Goal: Find specific page/section: Find specific page/section

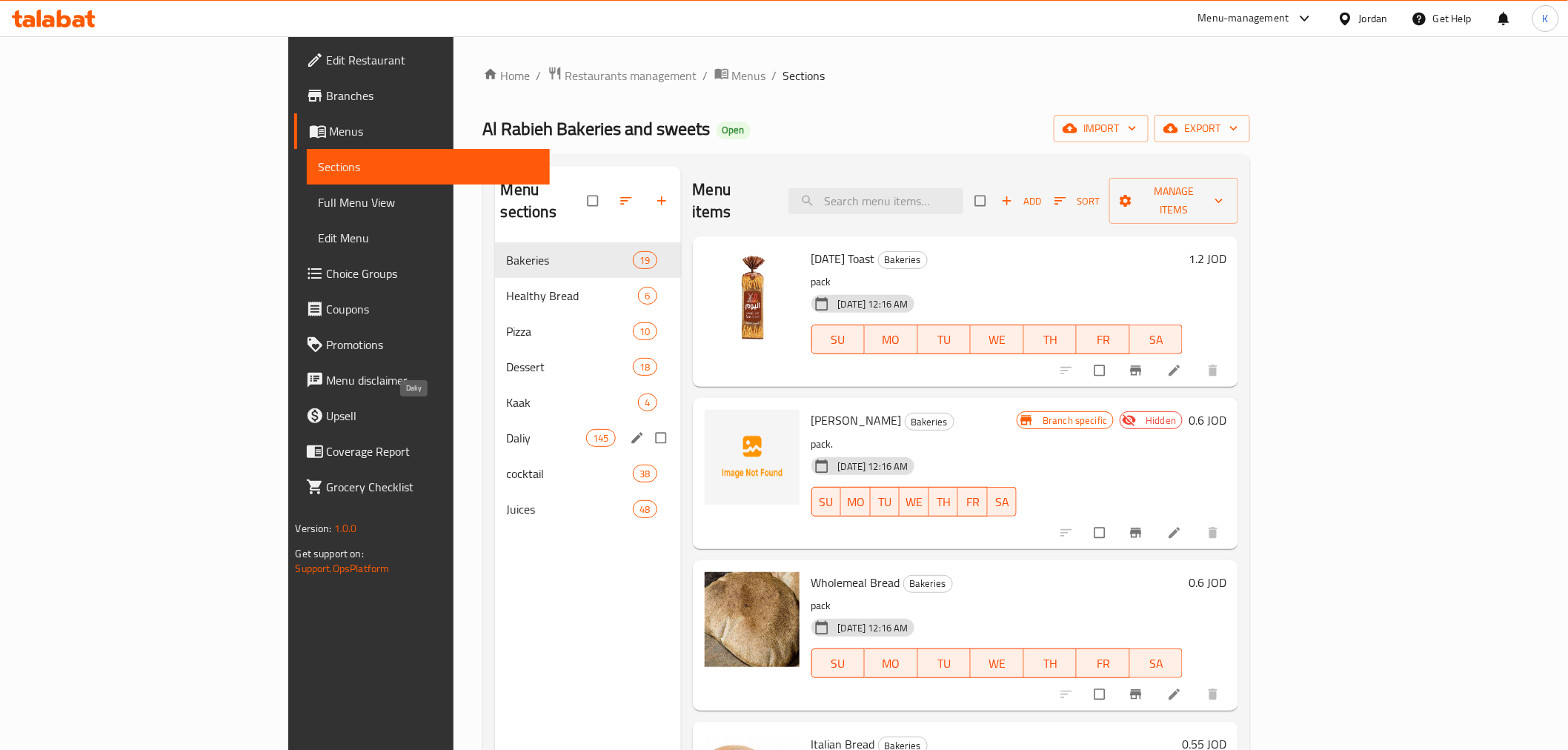
click at [507, 429] on span "Daliy" at bounding box center [546, 438] width 79 height 18
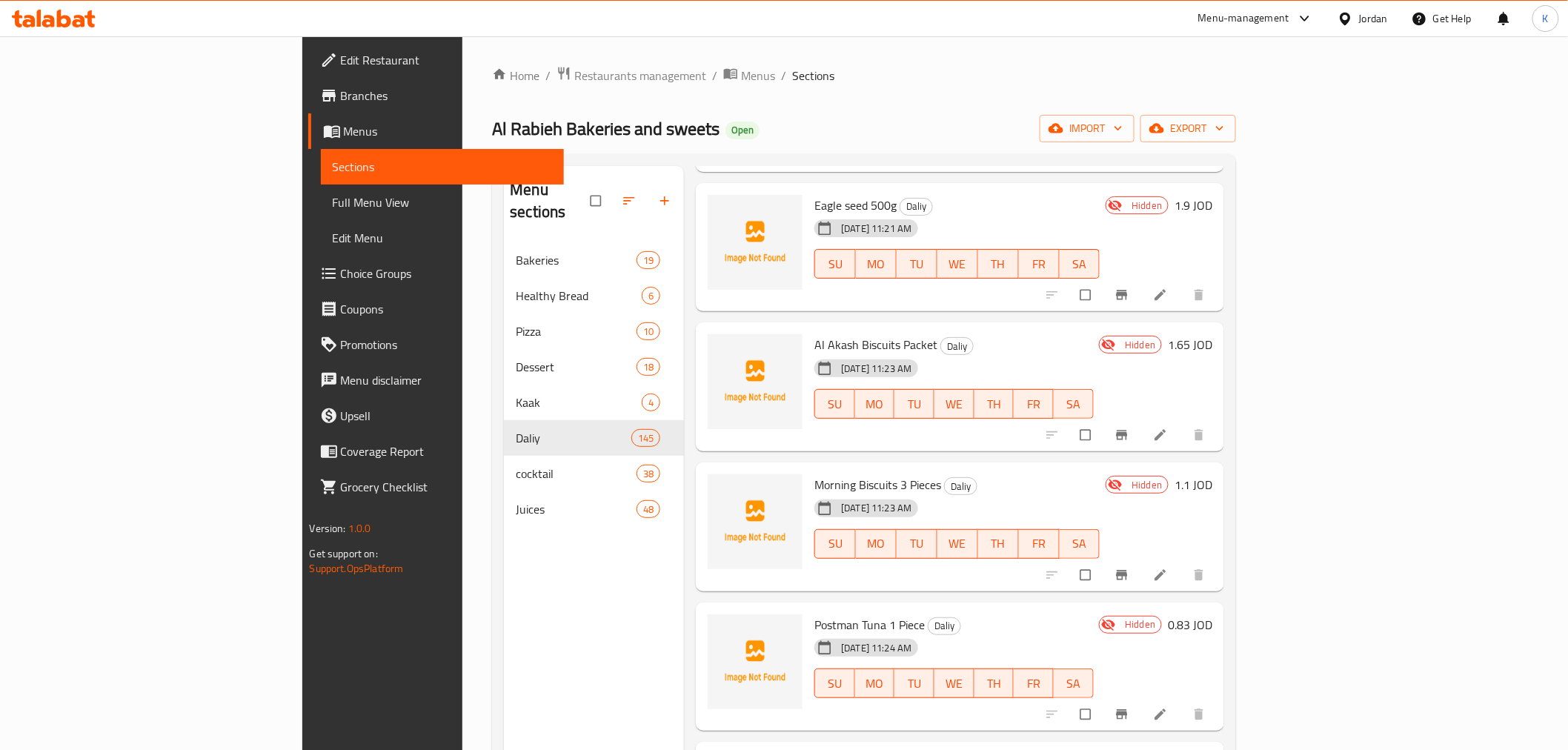
scroll to position [9723, 0]
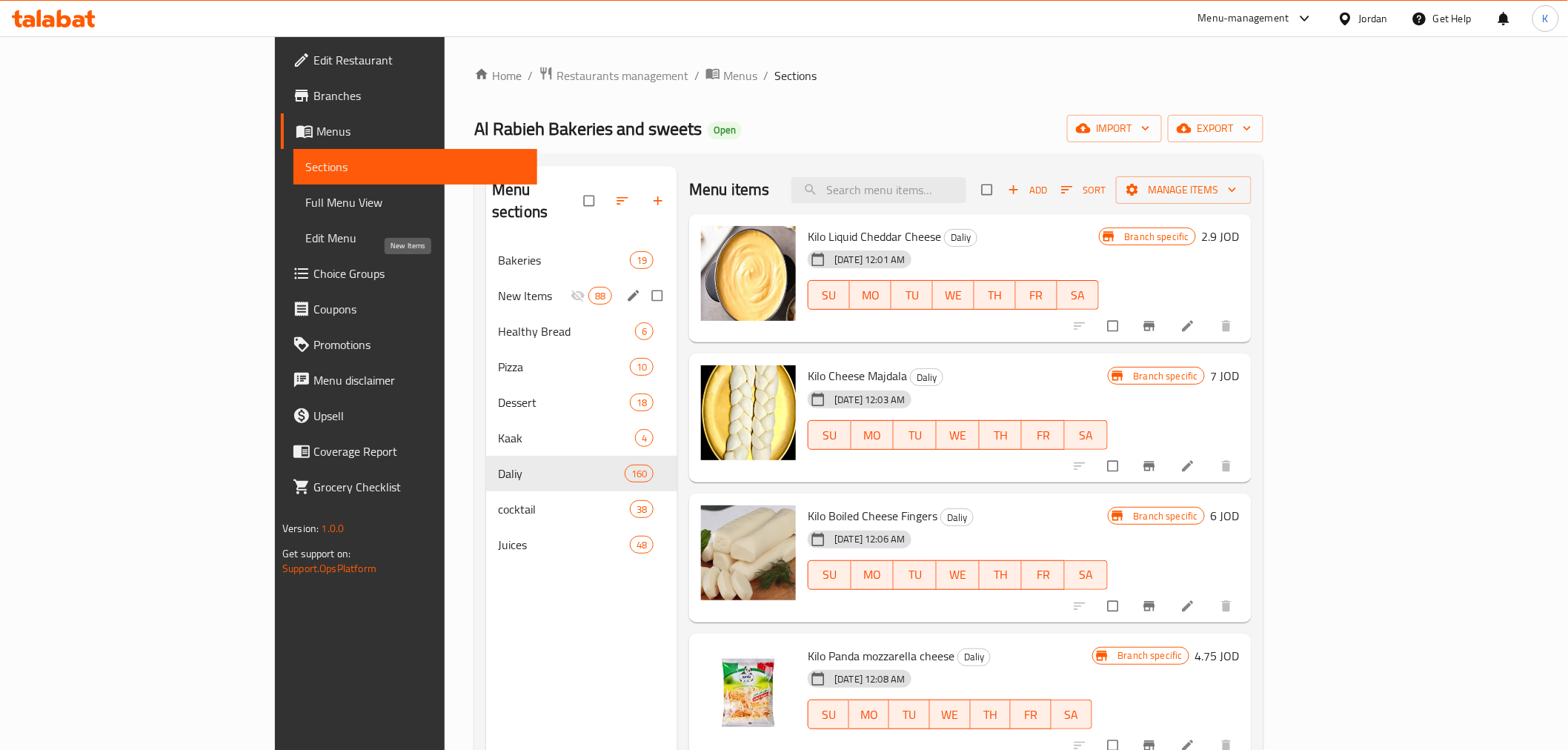
drag, startPoint x: 393, startPoint y: 277, endPoint x: 1317, endPoint y: 489, distance: 948.0
click at [498, 287] on span "New Items" at bounding box center [533, 296] width 72 height 18
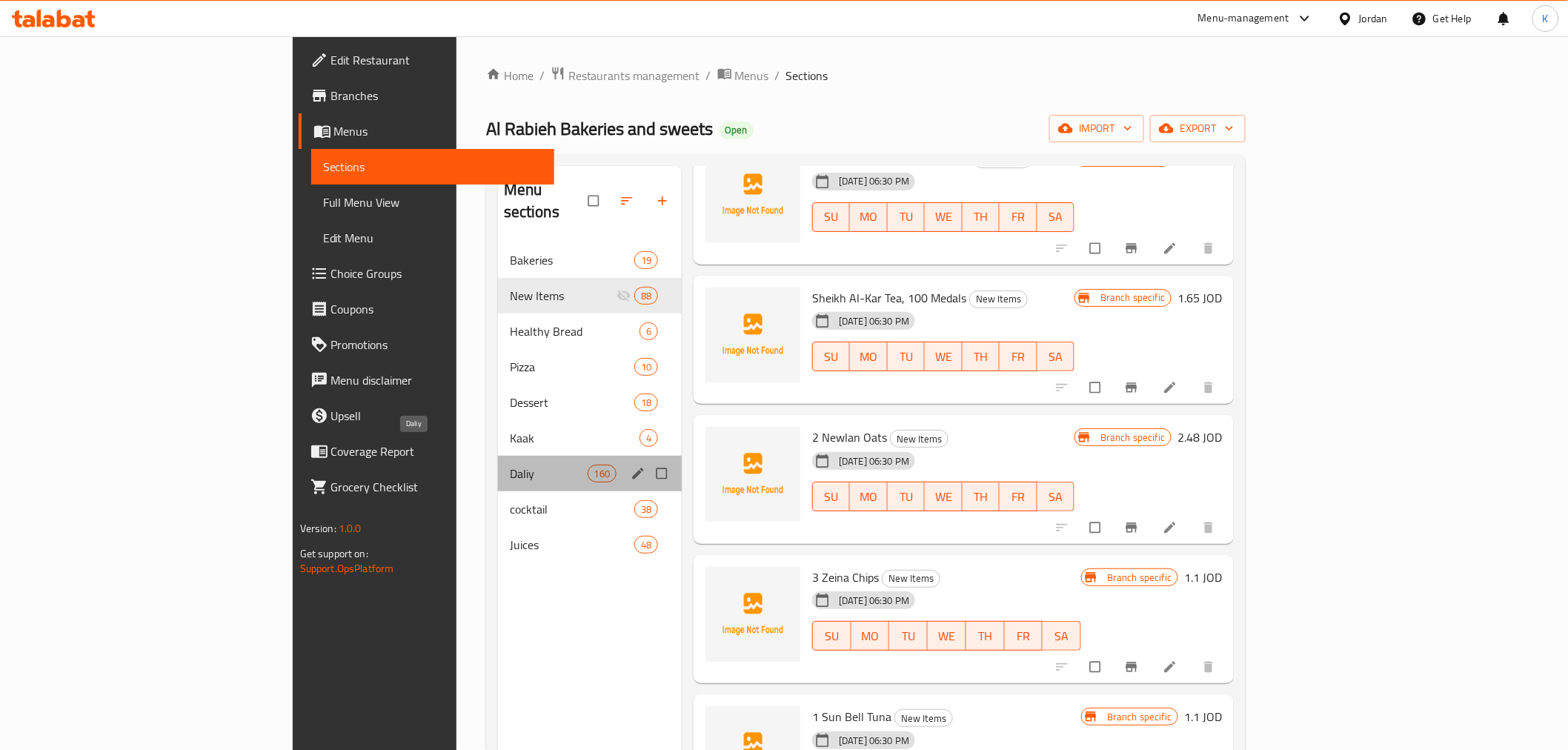
click at [509, 465] on span "Daliy" at bounding box center [548, 474] width 78 height 18
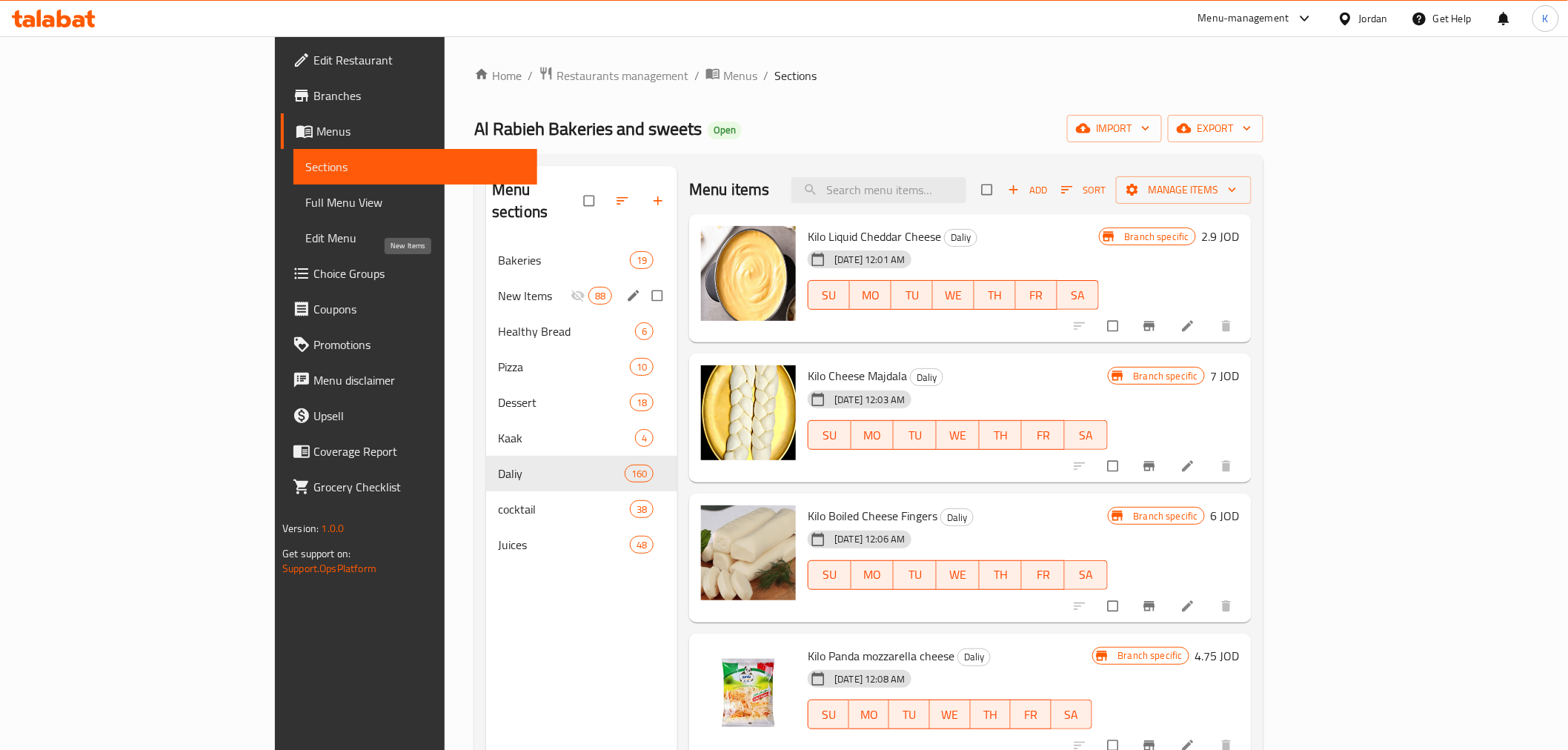
click at [500, 287] on span "New Items" at bounding box center [533, 296] width 72 height 18
